Goal: Task Accomplishment & Management: Use online tool/utility

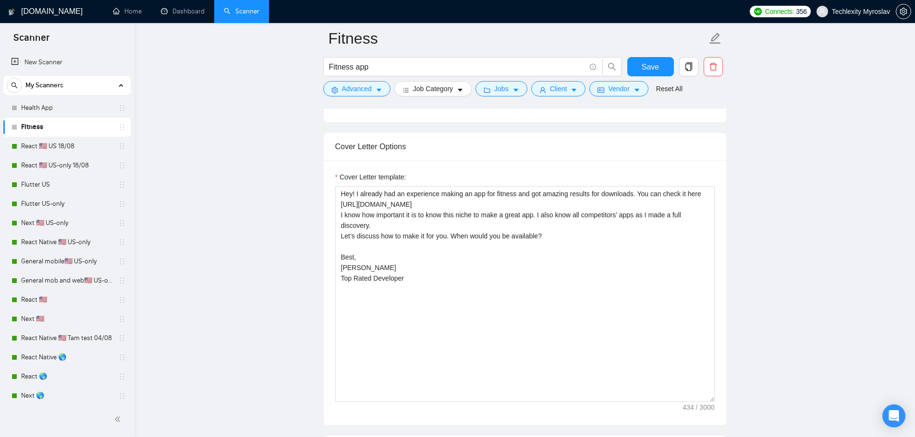
scroll to position [703, 0]
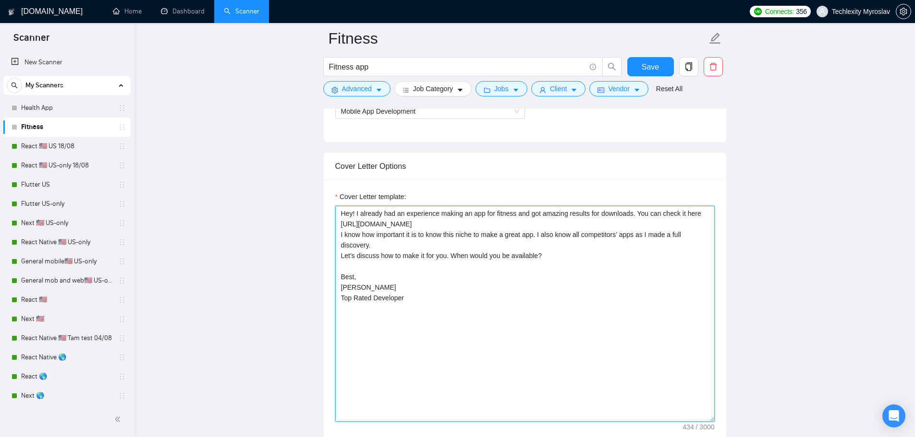
click at [444, 307] on textarea "Hey! I already had an experience making an app for fitness and got amazing resu…" at bounding box center [524, 314] width 379 height 216
paste textarea "Hi! I’ve already created a successful fitness app (see here: [link]) and know t…"
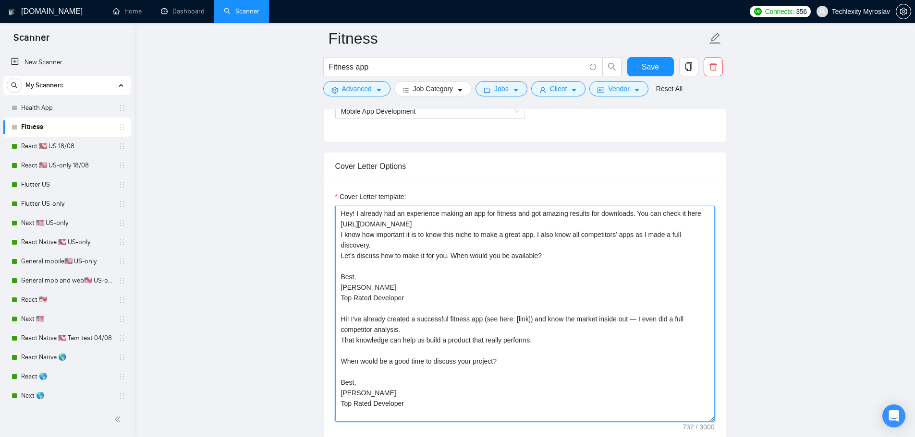
drag, startPoint x: 589, startPoint y: 225, endPoint x: 331, endPoint y: 223, distance: 258.3
click at [331, 223] on div "Cover Letter template: Hey! I already had an experience making an app for fitne…" at bounding box center [525, 312] width 402 height 265
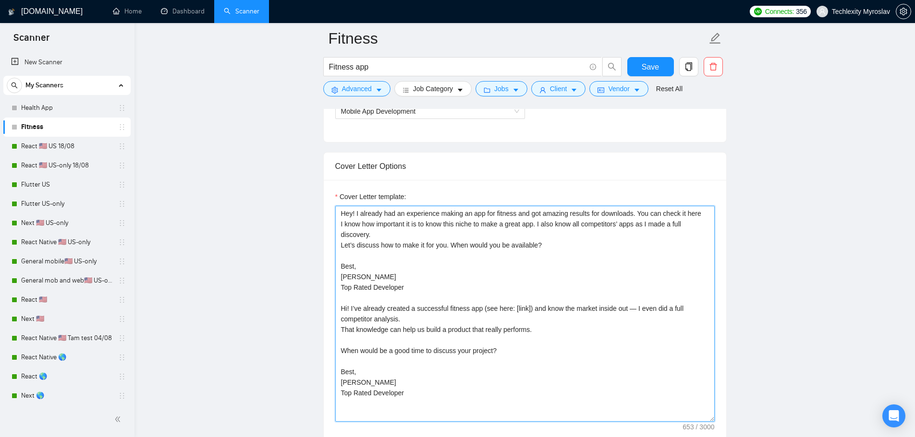
drag, startPoint x: 511, startPoint y: 309, endPoint x: 526, endPoint y: 309, distance: 14.9
click at [526, 309] on textarea "Hey! I already had an experience making an app for fitness and got amazing resu…" at bounding box center [524, 314] width 379 height 216
paste textarea "[URL][DOMAIN_NAME]"
drag, startPoint x: 353, startPoint y: 299, endPoint x: 320, endPoint y: 197, distance: 107.4
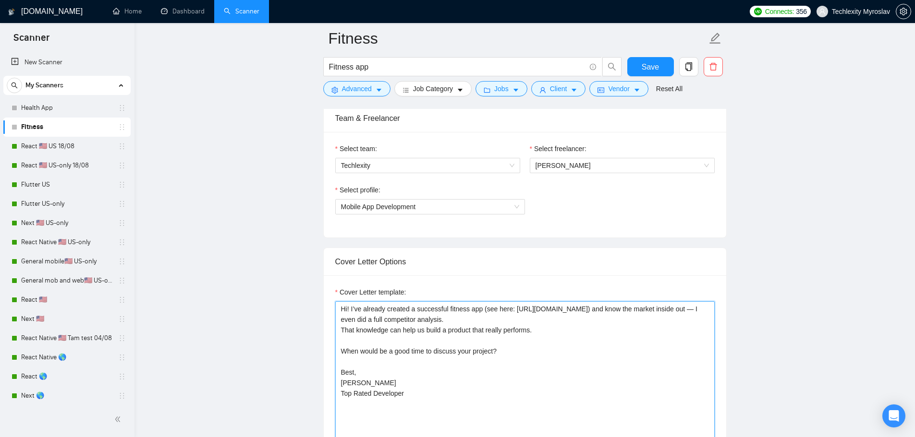
scroll to position [655, 0]
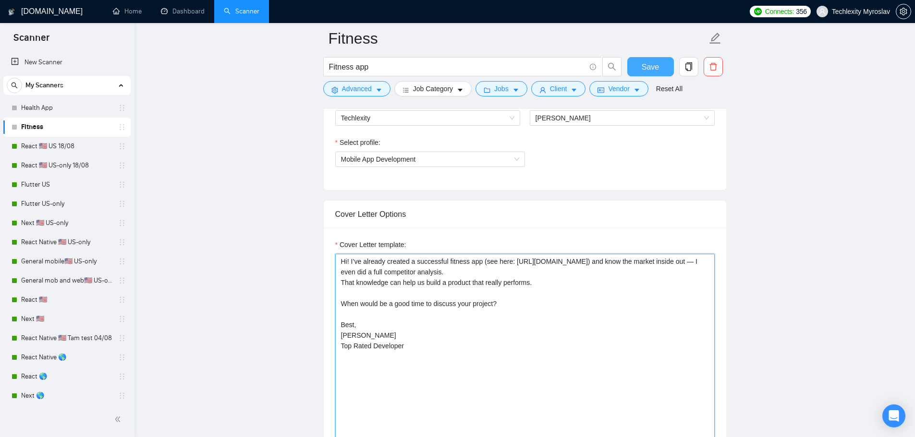
type textarea "Hi! I’ve already created a successful fitness app (see here: [URL][DOMAIN_NAME]…"
click at [642, 65] on span "Save" at bounding box center [649, 67] width 17 height 12
drag, startPoint x: 434, startPoint y: 347, endPoint x: 268, endPoint y: 234, distance: 201.1
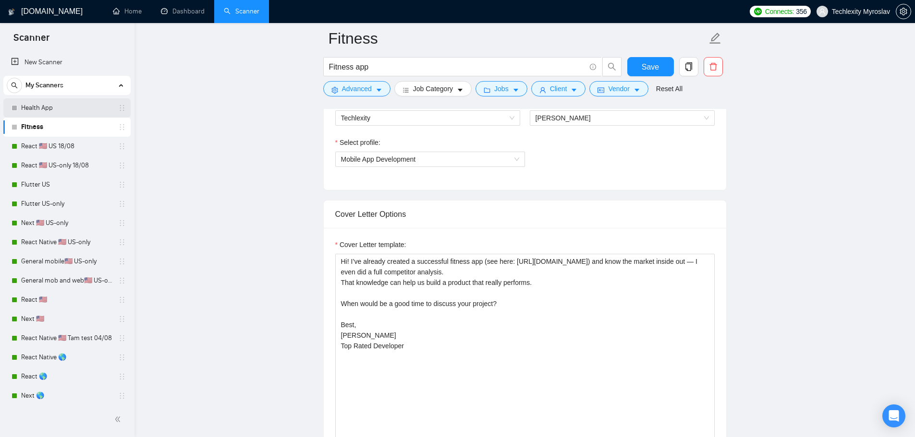
click at [42, 102] on link "Health App" at bounding box center [66, 107] width 91 height 19
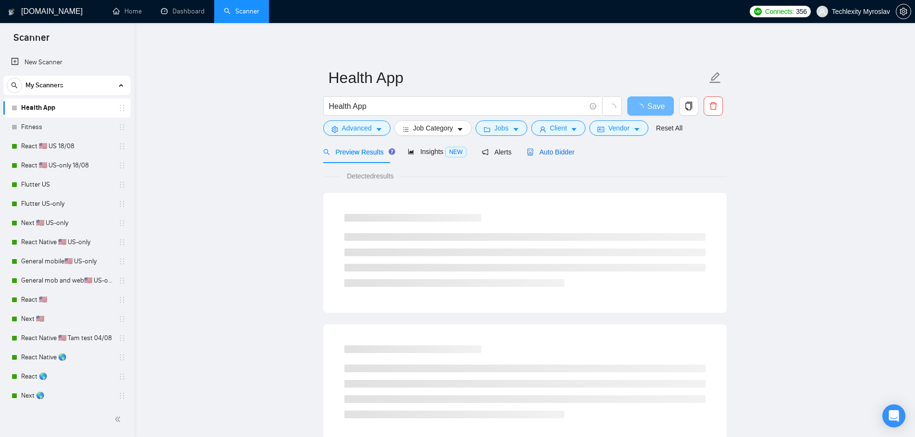
click at [549, 153] on span "Auto Bidder" at bounding box center [551, 152] width 48 height 8
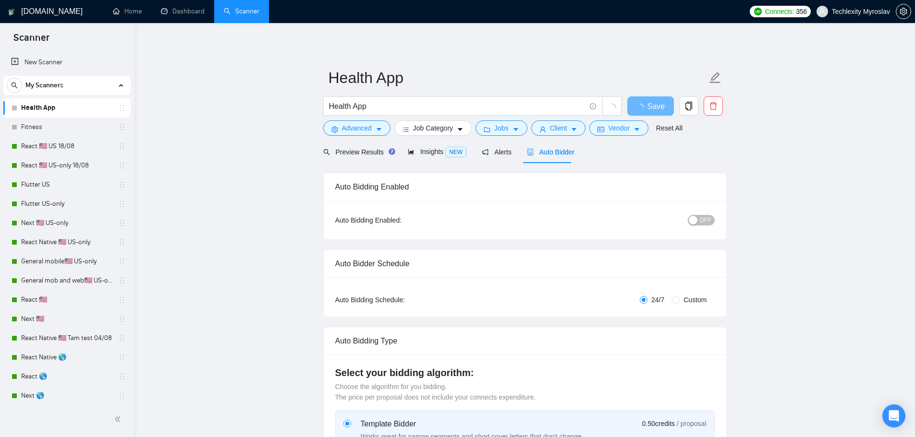
radio input "false"
radio input "true"
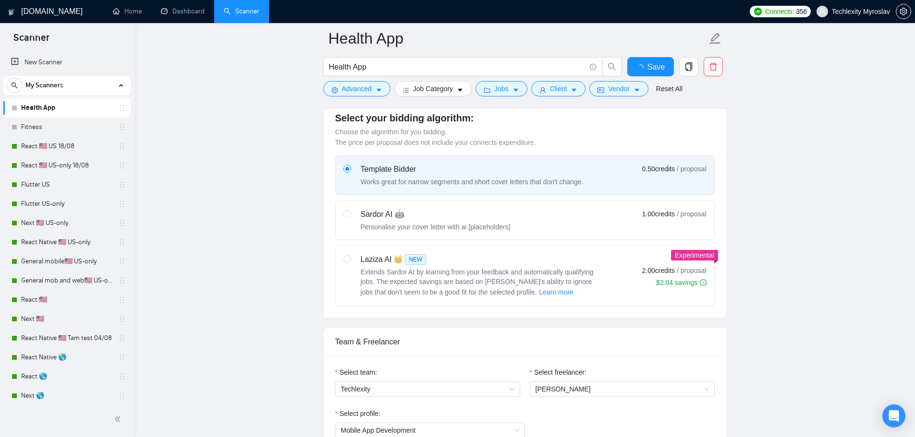
scroll to position [768, 0]
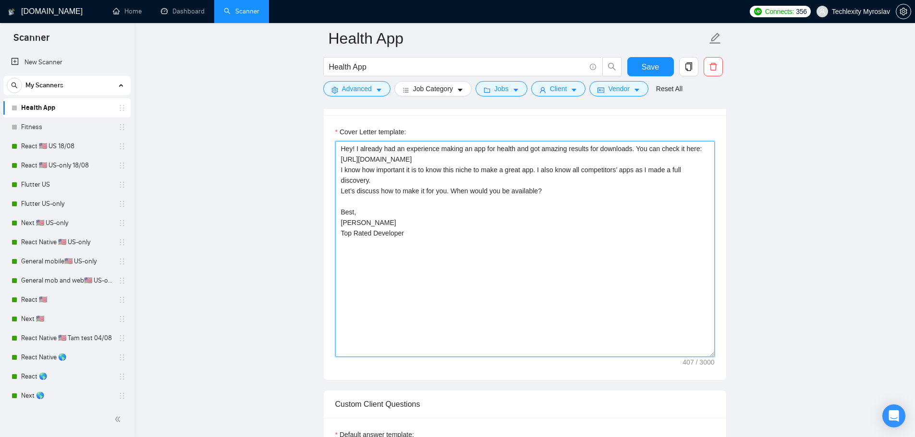
drag, startPoint x: 411, startPoint y: 231, endPoint x: 288, endPoint y: 174, distance: 135.3
click at [288, 174] on main "Health App Health App Save Advanced Job Category Jobs Client Vendor Reset All P…" at bounding box center [525, 432] width 750 height 2325
paste textarea "Hi! I’ve already created a successful fitness app (see here: [URL][DOMAIN_NAME]…"
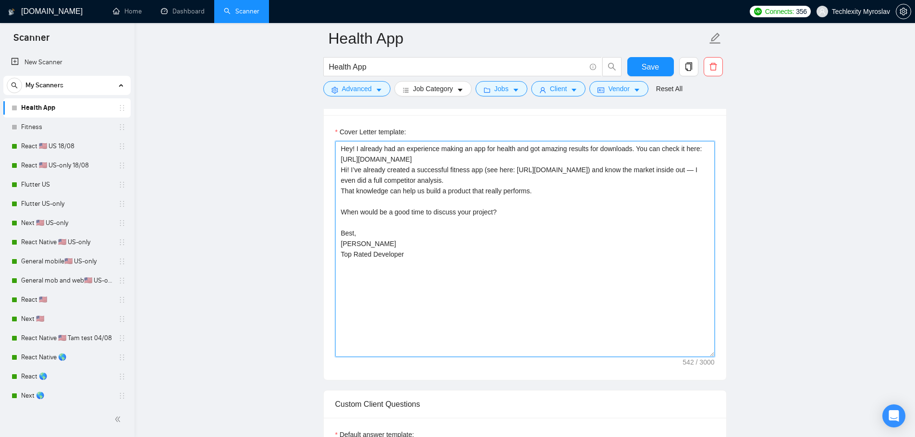
drag, startPoint x: 461, startPoint y: 158, endPoint x: 300, endPoint y: 156, distance: 161.3
click at [300, 156] on main "Health App Health App Save Advanced Job Category Jobs Client Vendor Reset All P…" at bounding box center [525, 432] width 750 height 2325
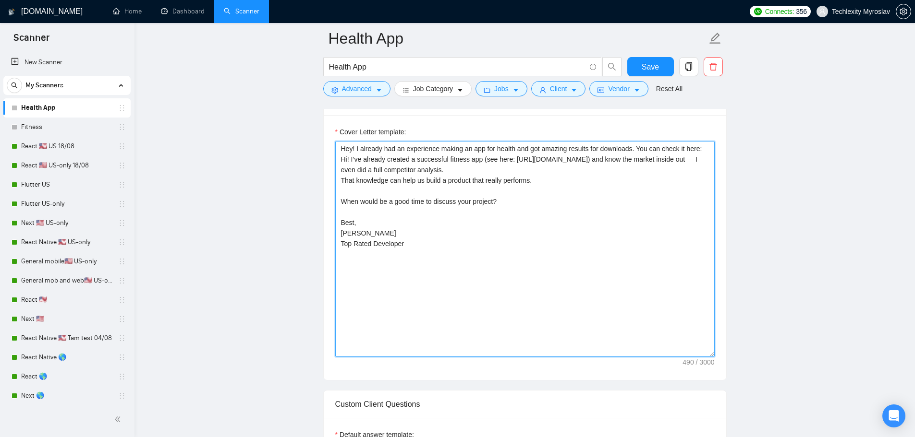
drag, startPoint x: 513, startPoint y: 160, endPoint x: 427, endPoint y: 169, distance: 86.4
click at [427, 169] on textarea "Hey! I already had an experience making an app for health and got amazing resul…" at bounding box center [524, 249] width 379 height 216
paste textarea "s/app/medsembly/id1618863684"
drag, startPoint x: 495, startPoint y: 148, endPoint x: 513, endPoint y: 148, distance: 17.8
click at [513, 148] on textarea "Hey! I already had an experience making an app for health and got amazing resul…" at bounding box center [524, 249] width 379 height 216
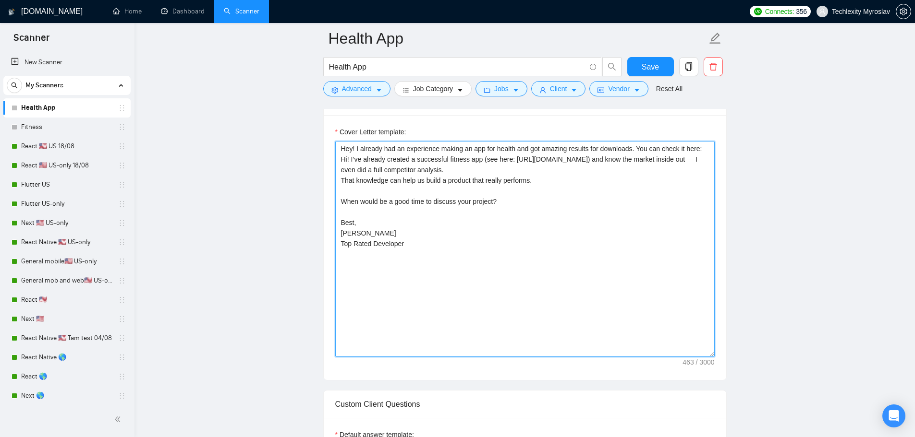
click at [454, 160] on textarea "Hey! I already had an experience making an app for health and got amazing resul…" at bounding box center [524, 249] width 379 height 216
paste textarea "health"
drag, startPoint x: 689, startPoint y: 147, endPoint x: 276, endPoint y: 134, distance: 412.6
click at [276, 134] on main "Health App Health App Save Advanced Job Category Jobs Client Vendor Reset All P…" at bounding box center [525, 432] width 750 height 2325
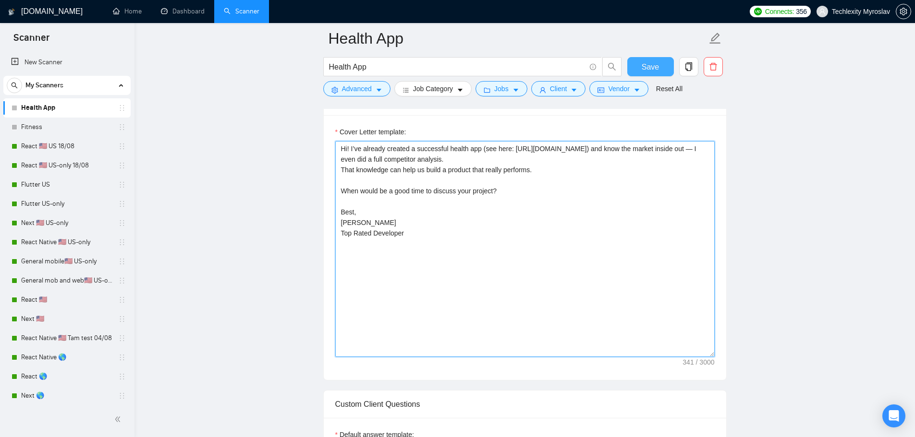
type textarea "Hi! I’ve already created a successful health app (see here: [URL][DOMAIN_NAME])…"
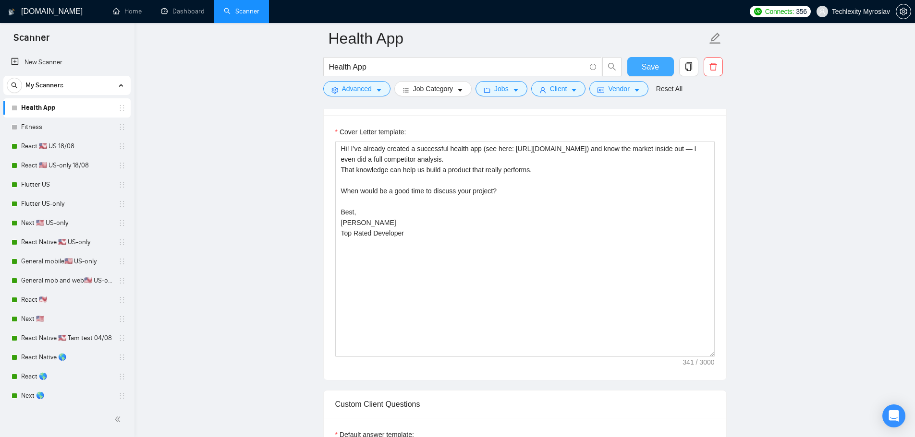
click at [652, 63] on span "Save" at bounding box center [649, 67] width 17 height 12
click at [687, 69] on icon "copy" at bounding box center [688, 66] width 9 height 9
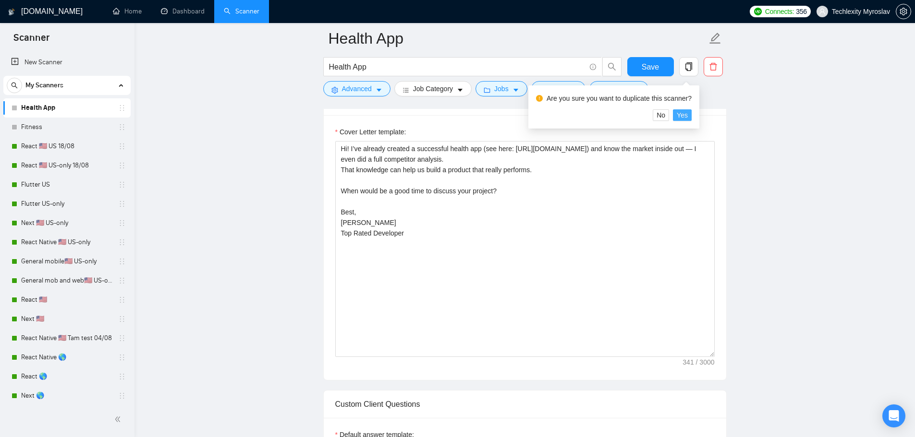
click at [684, 113] on span "Yes" at bounding box center [682, 115] width 11 height 11
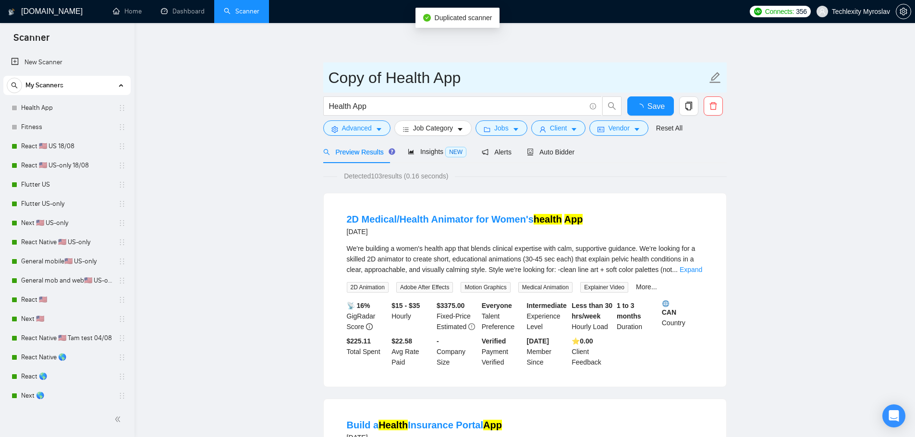
click at [422, 85] on input "Copy of Health App" at bounding box center [517, 78] width 378 height 24
drag, startPoint x: 389, startPoint y: 78, endPoint x: 268, endPoint y: 73, distance: 121.1
drag, startPoint x: 373, startPoint y: 79, endPoint x: 293, endPoint y: 78, distance: 79.7
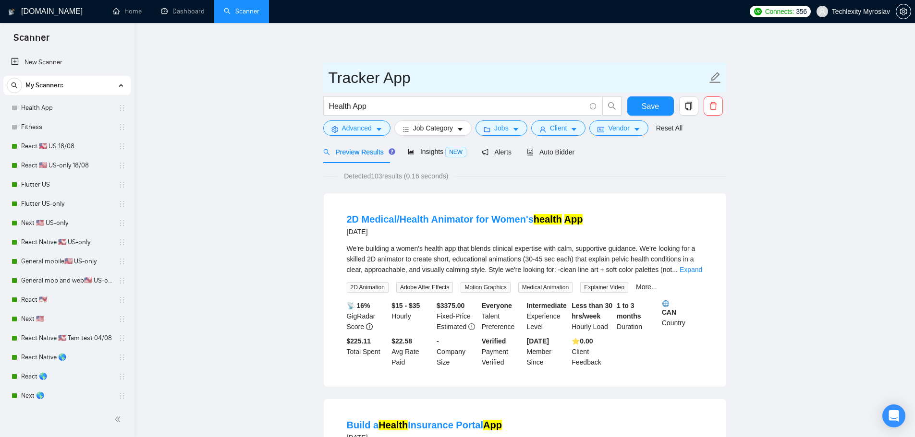
drag, startPoint x: 375, startPoint y: 79, endPoint x: 294, endPoint y: 79, distance: 80.7
paste input "tracking"
drag, startPoint x: 384, startPoint y: 81, endPoint x: 309, endPoint y: 80, distance: 74.9
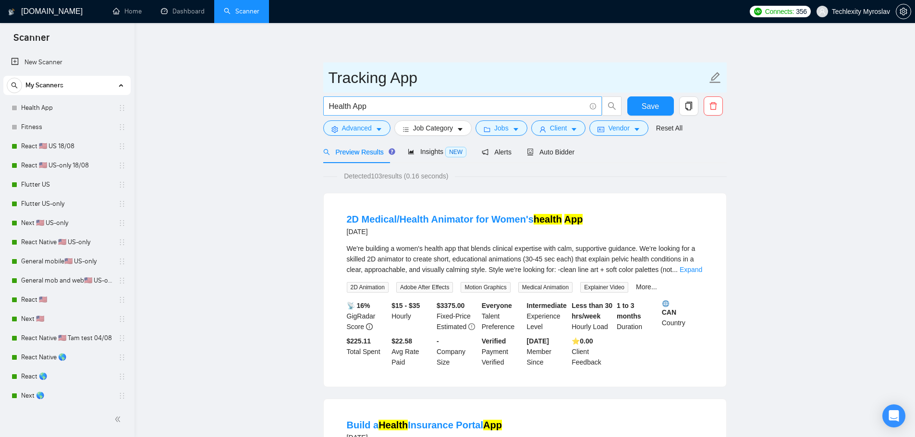
type input "Tracking App"
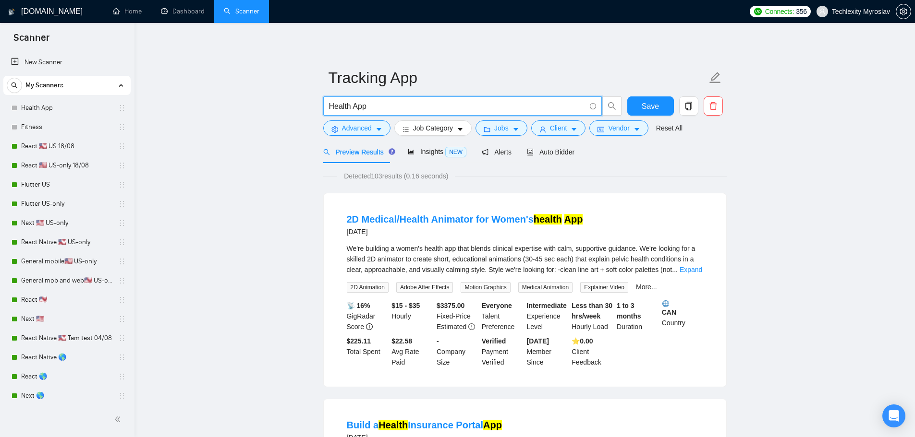
drag, startPoint x: 350, startPoint y: 107, endPoint x: 282, endPoint y: 106, distance: 67.7
paste input "Tracking"
click at [505, 106] on input "Tracking App" at bounding box center [457, 106] width 256 height 12
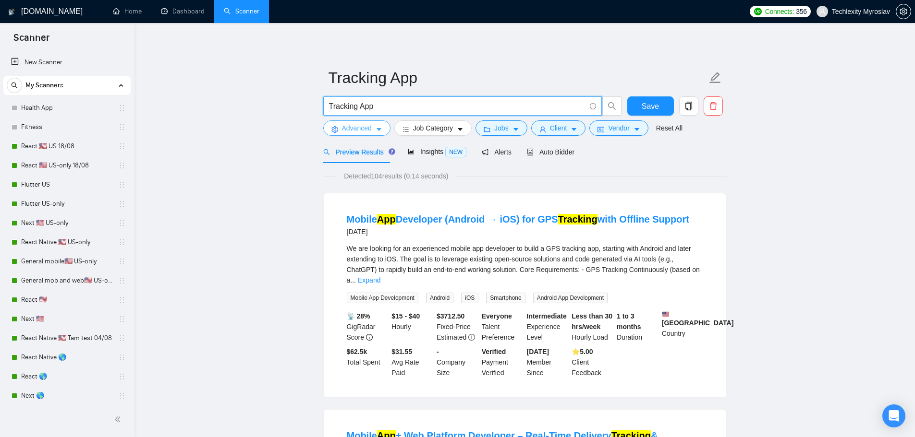
type input "Tracking App"
click at [368, 124] on span "Advanced" at bounding box center [357, 128] width 30 height 11
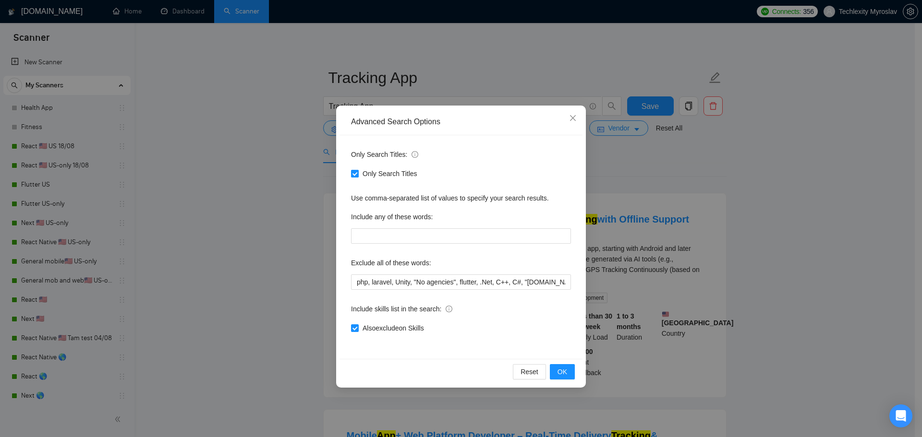
click at [357, 174] on input "Only Search Titles" at bounding box center [354, 173] width 7 height 7
checkbox input "false"
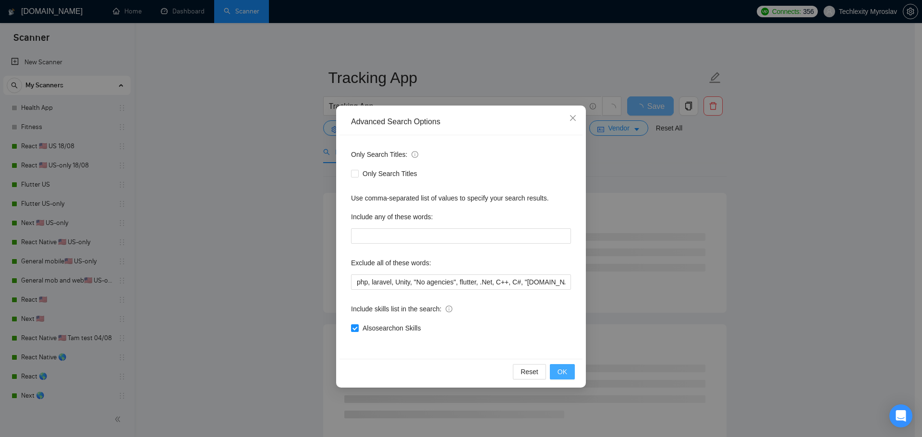
click at [566, 374] on span "OK" at bounding box center [562, 372] width 10 height 11
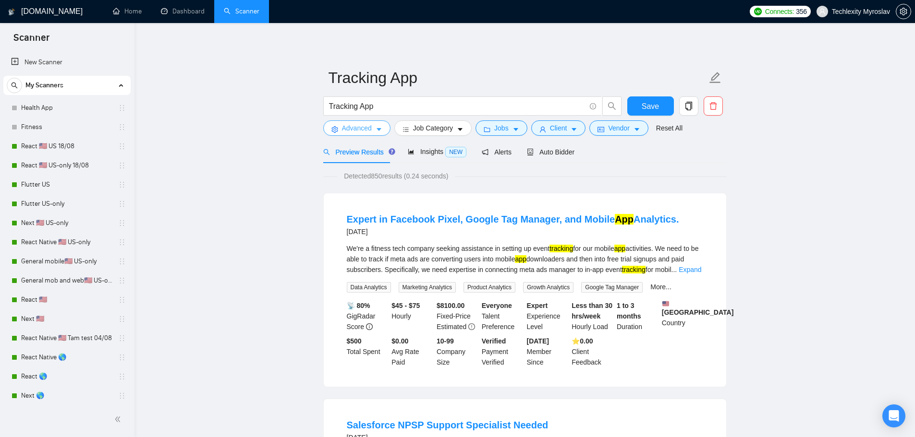
click at [360, 128] on span "Advanced" at bounding box center [357, 128] width 30 height 11
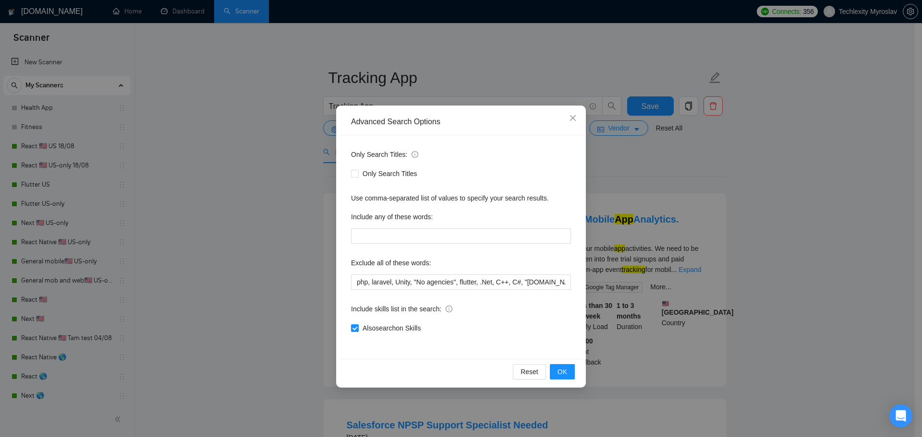
click at [778, 214] on div "Advanced Search Options Only Search Titles: Only Search Titles Use comma-separa…" at bounding box center [461, 218] width 922 height 437
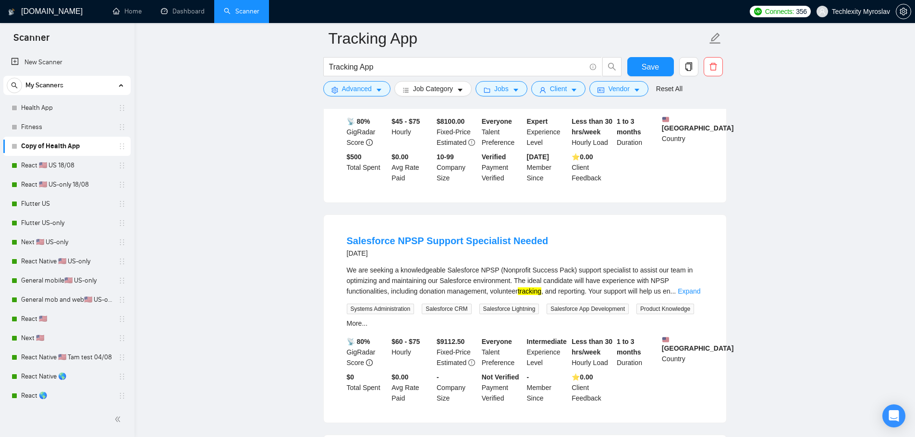
click at [54, 145] on link "Copy of Health App" at bounding box center [66, 146] width 91 height 19
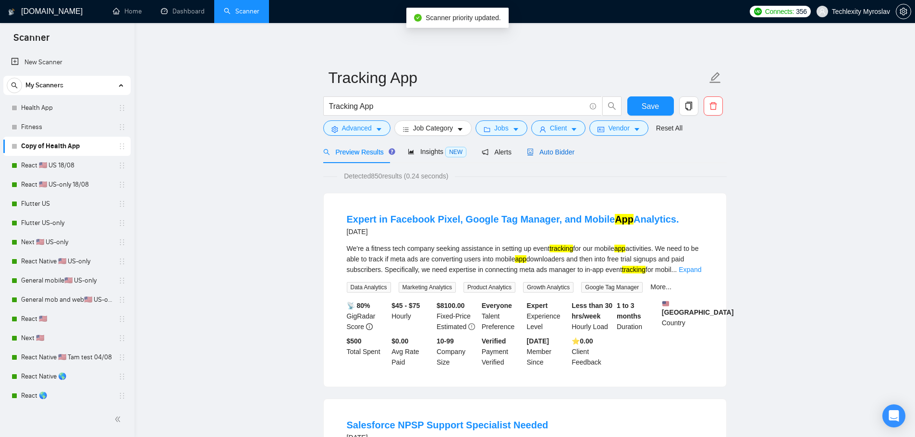
click at [540, 151] on span "Auto Bidder" at bounding box center [551, 152] width 48 height 8
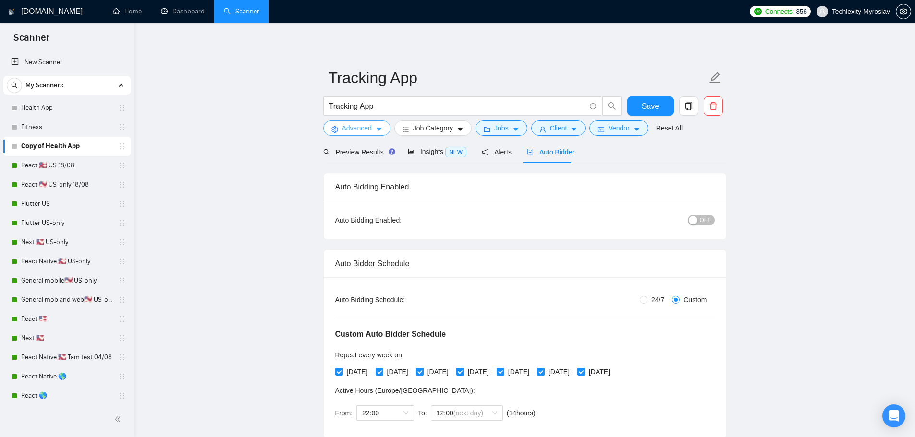
click at [355, 126] on span "Advanced" at bounding box center [357, 128] width 30 height 11
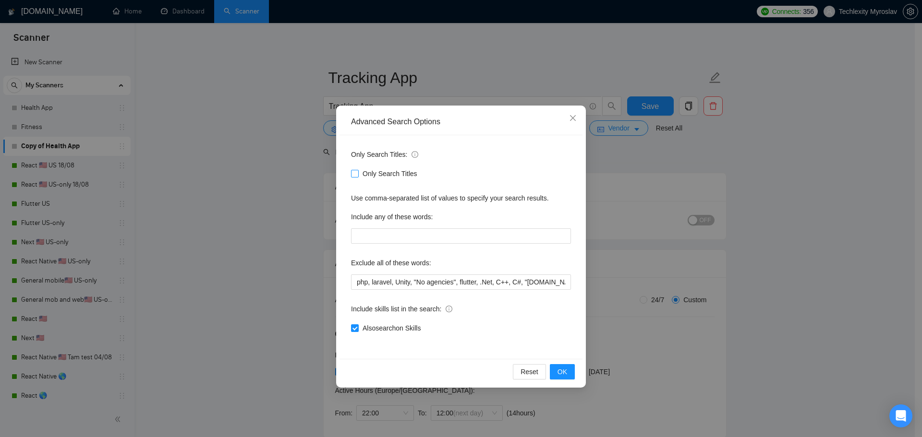
click at [373, 176] on span "Only Search Titles" at bounding box center [390, 174] width 62 height 11
click at [358, 176] on input "Only Search Titles" at bounding box center [354, 173] width 7 height 7
checkbox input "true"
click at [563, 375] on span "OK" at bounding box center [562, 372] width 10 height 11
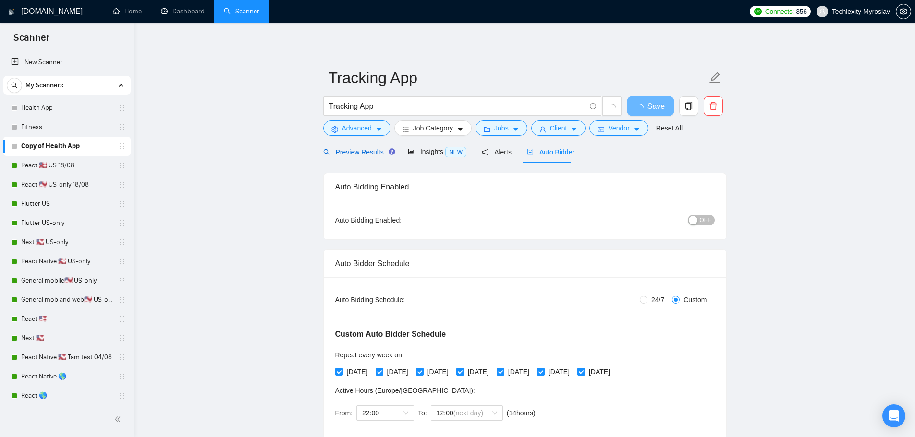
click at [346, 151] on span "Preview Results" at bounding box center [357, 152] width 69 height 8
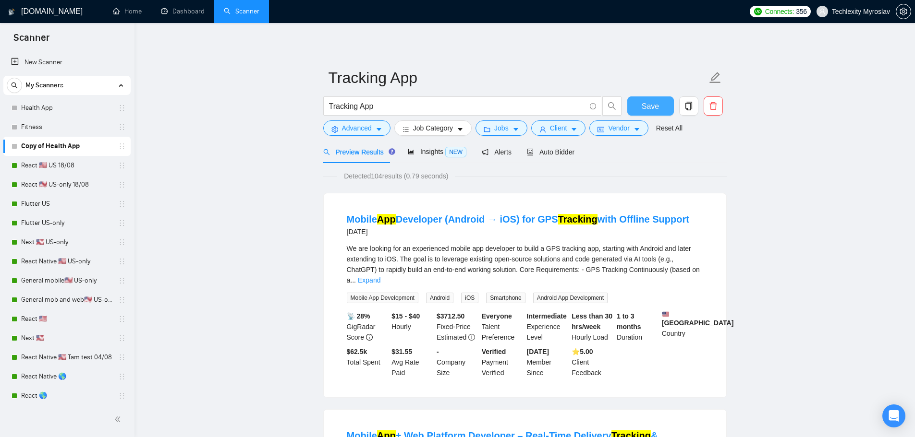
click at [653, 106] on span "Save" at bounding box center [649, 106] width 17 height 12
click at [544, 156] on span "Auto Bidder" at bounding box center [551, 152] width 48 height 8
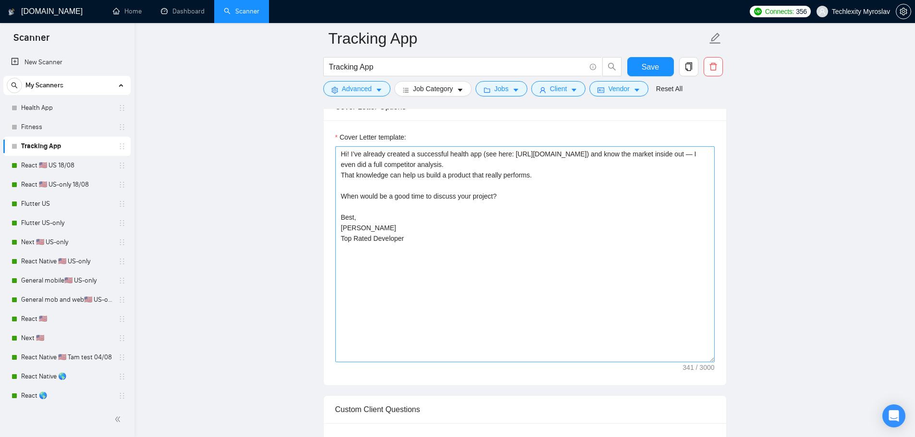
scroll to position [768, 0]
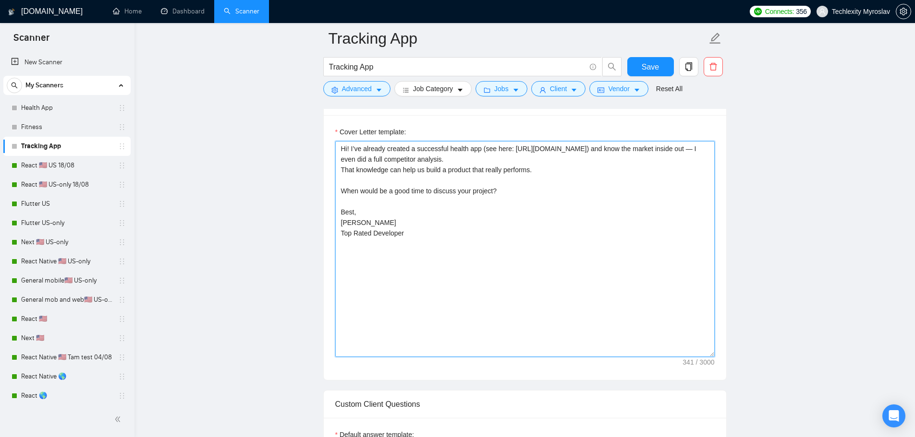
click at [551, 188] on textarea "Hi! I’ve already created a successful health app (see here: [URL][DOMAIN_NAME])…" at bounding box center [524, 249] width 379 height 216
